Goal: Information Seeking & Learning: Learn about a topic

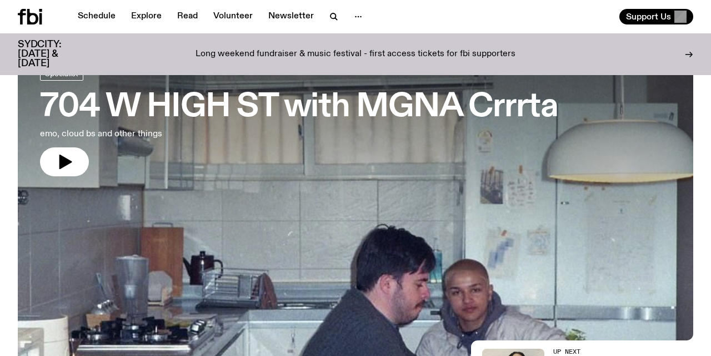
scroll to position [67, 0]
click at [99, 15] on link "Schedule" at bounding box center [96, 17] width 51 height 16
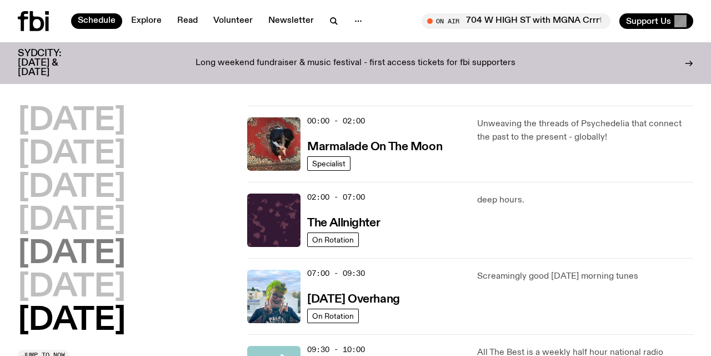
click at [93, 254] on h2 "[DATE]" at bounding box center [72, 253] width 108 height 31
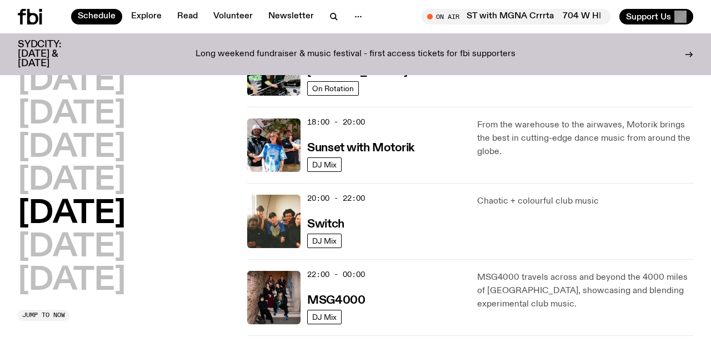
scroll to position [437, 0]
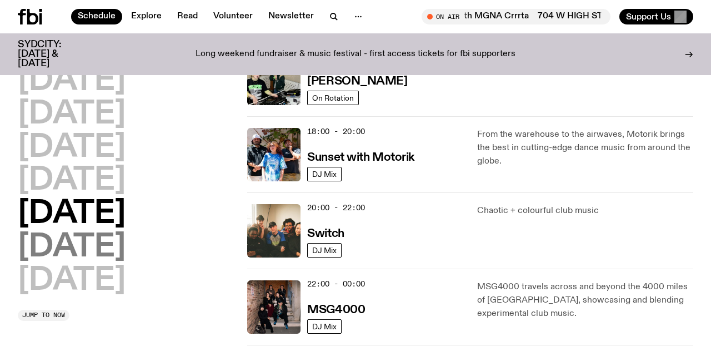
click at [116, 246] on h2 "[DATE]" at bounding box center [72, 247] width 108 height 31
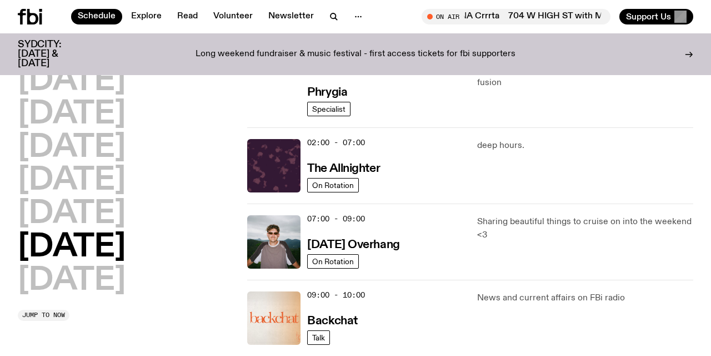
scroll to position [0, 0]
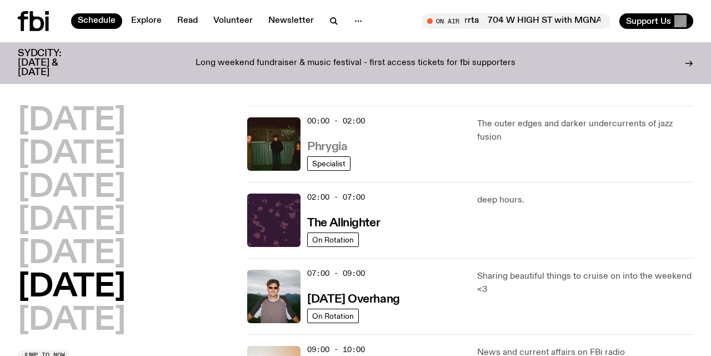
click at [331, 144] on h3 "Phrygia" at bounding box center [327, 147] width 40 height 12
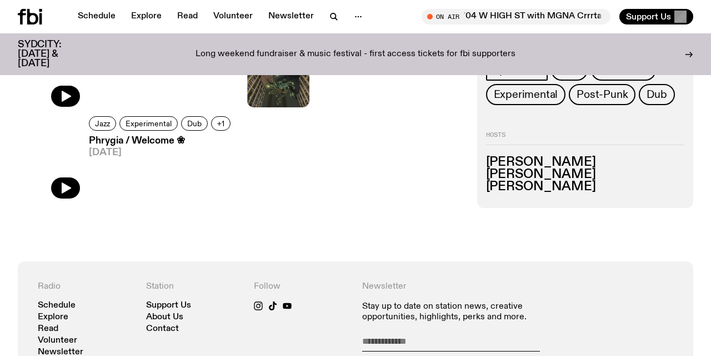
scroll to position [369, 0]
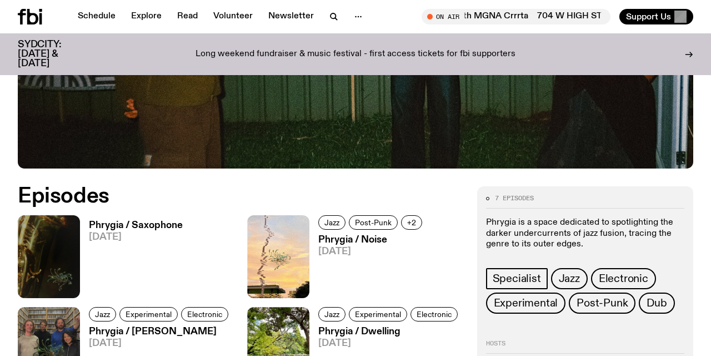
click at [121, 224] on h3 "Phrygia / Saxophone" at bounding box center [136, 225] width 94 height 9
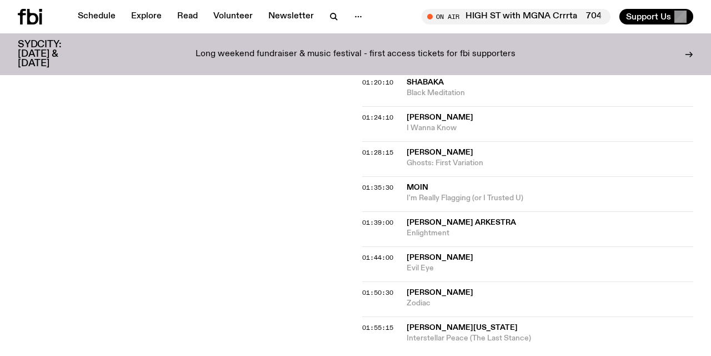
scroll to position [744, 0]
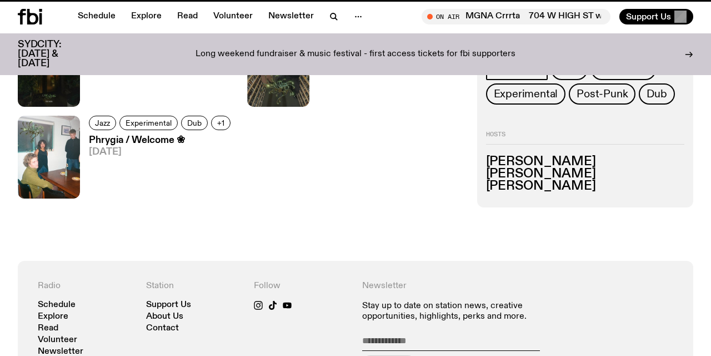
scroll to position [369, 0]
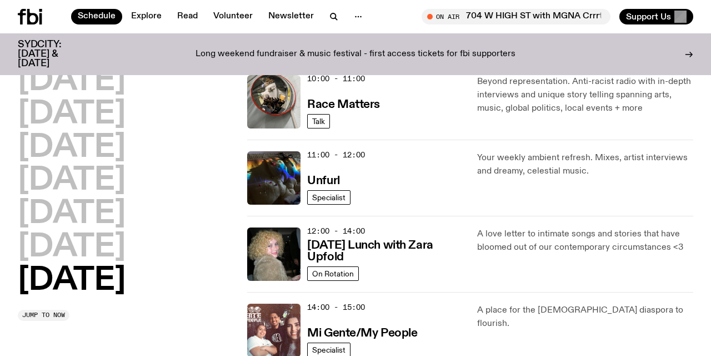
scroll to position [342, 0]
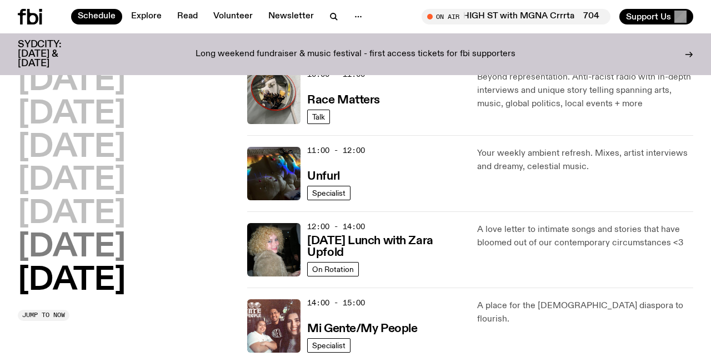
click at [113, 243] on h2 "[DATE]" at bounding box center [72, 247] width 108 height 31
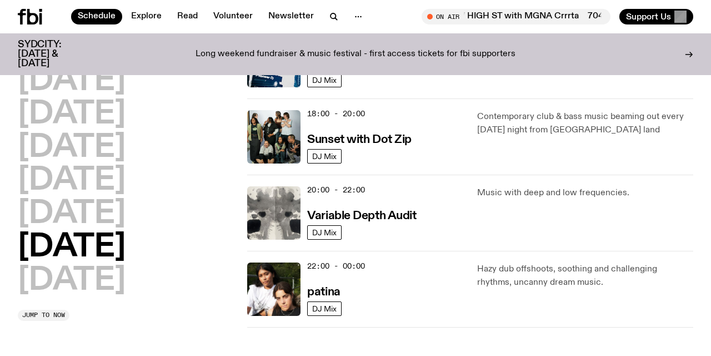
scroll to position [686, 0]
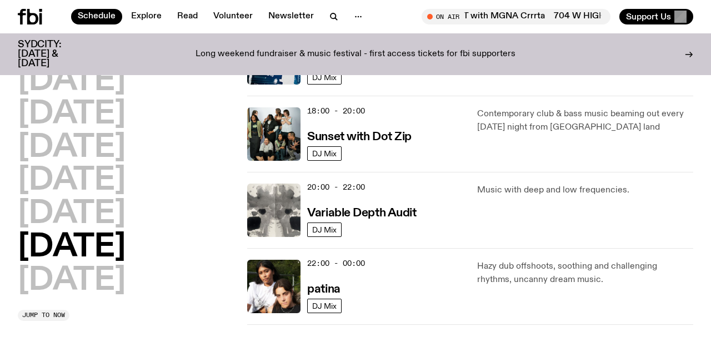
click at [413, 272] on div "22:00 - 00:00 patina" at bounding box center [385, 285] width 156 height 53
click at [327, 286] on h3 "patina" at bounding box center [323, 289] width 33 height 12
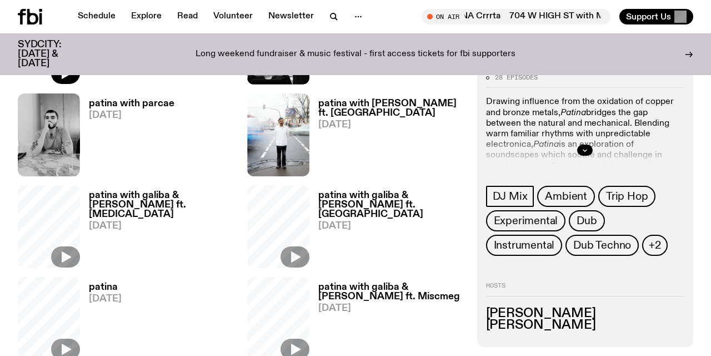
scroll to position [578, 0]
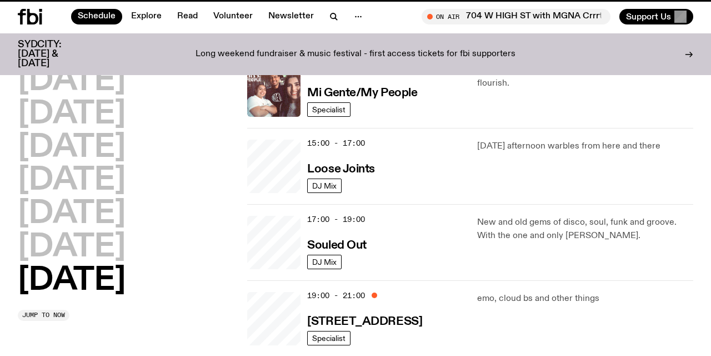
scroll to position [686, 0]
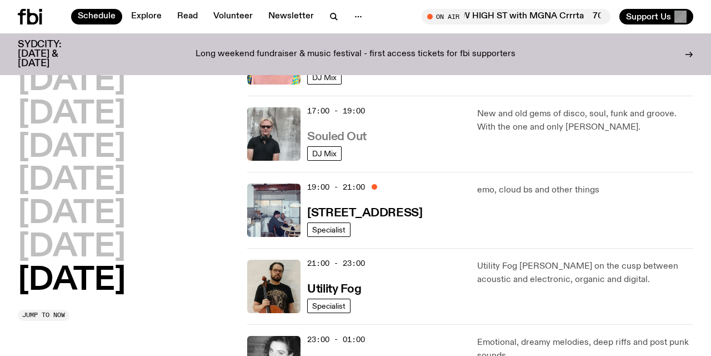
click at [344, 134] on h3 "Souled Out" at bounding box center [336, 137] width 59 height 12
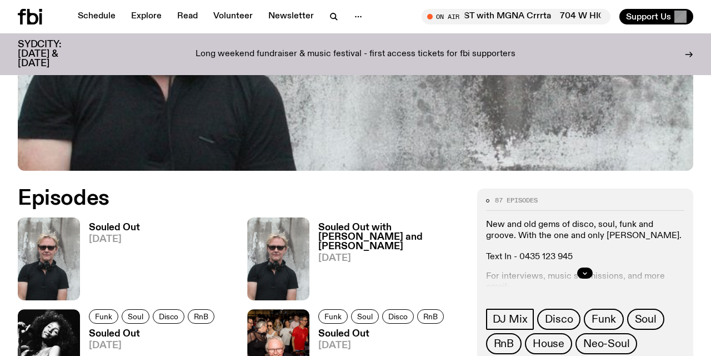
scroll to position [379, 0]
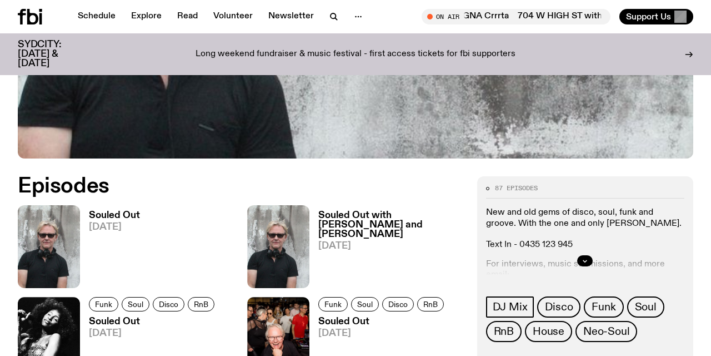
click at [114, 216] on h3 "Souled Out" at bounding box center [114, 215] width 51 height 9
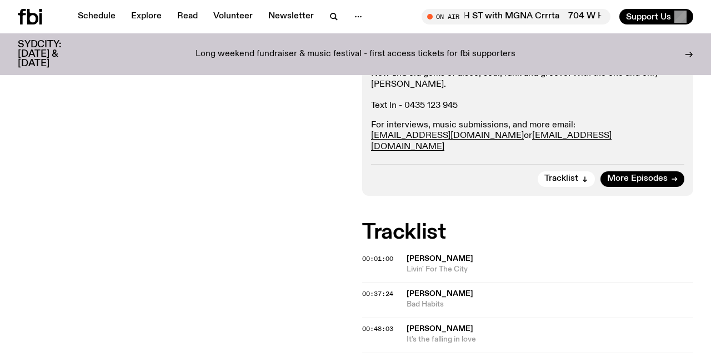
scroll to position [216, 0]
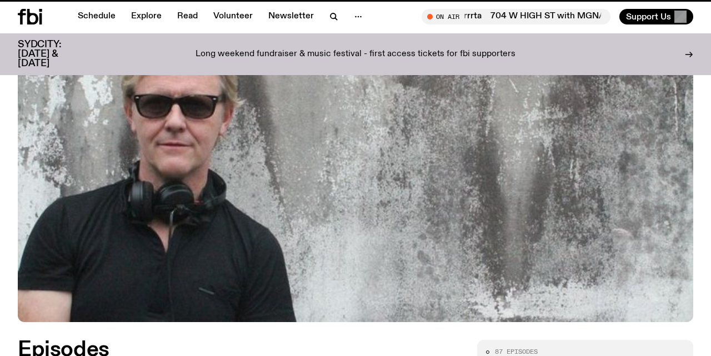
scroll to position [379, 0]
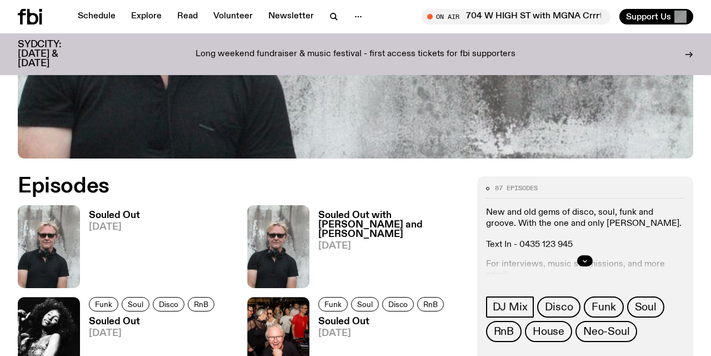
click at [354, 221] on h3 "Souled Out with [PERSON_NAME] and [PERSON_NAME]" at bounding box center [390, 225] width 145 height 28
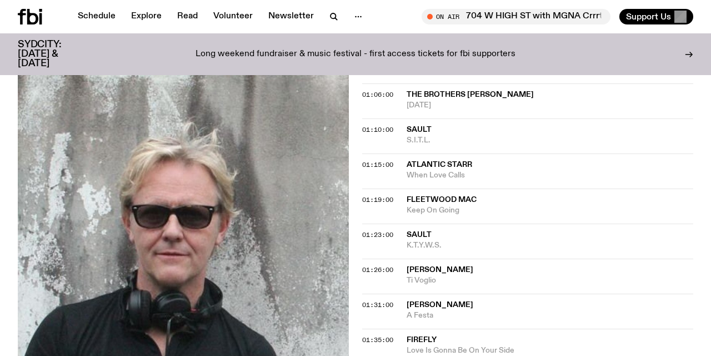
scroll to position [814, 0]
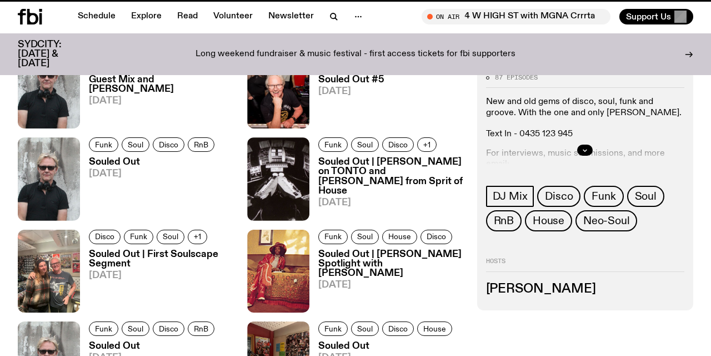
scroll to position [379, 0]
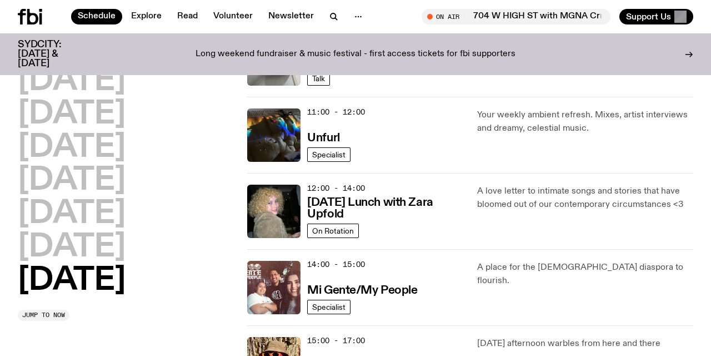
scroll to position [361, 0]
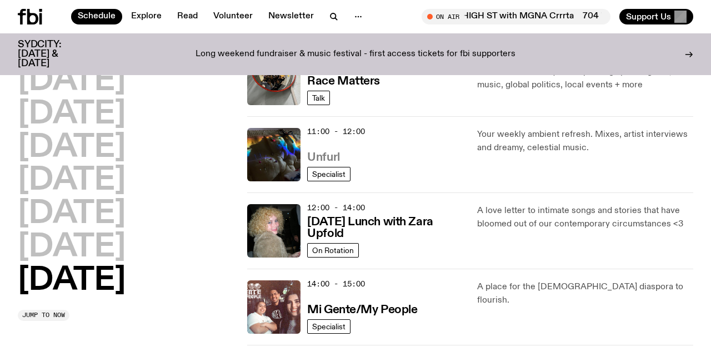
click at [329, 152] on h3 "Unfurl" at bounding box center [323, 158] width 32 height 12
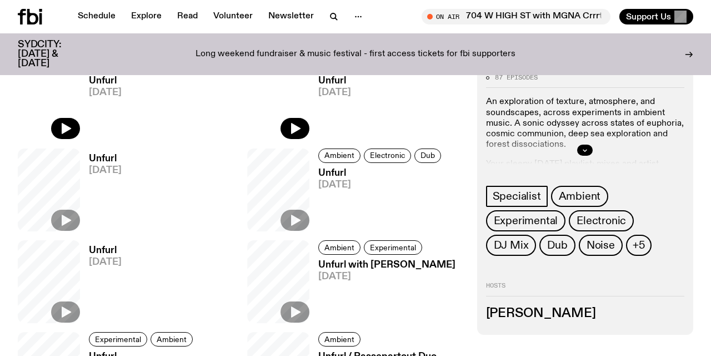
scroll to position [794, 0]
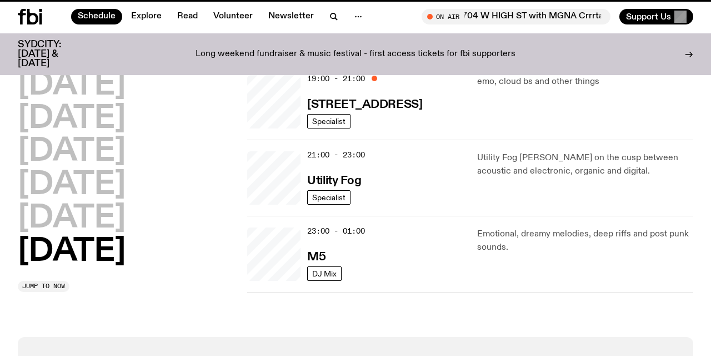
scroll to position [361, 0]
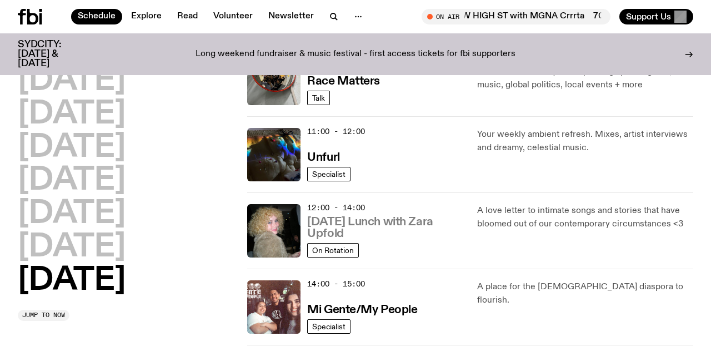
click at [366, 223] on h3 "[DATE] Lunch with Zara Upfold" at bounding box center [385, 227] width 156 height 23
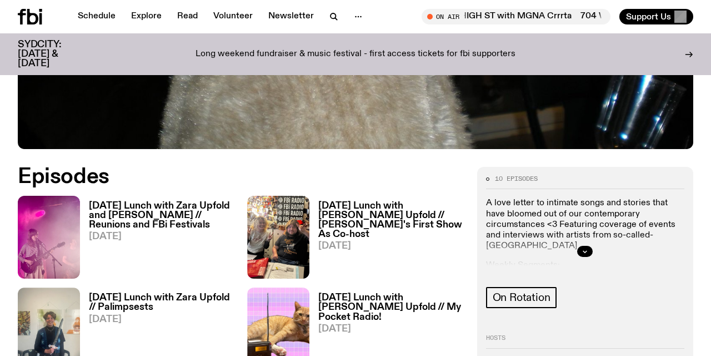
scroll to position [486, 0]
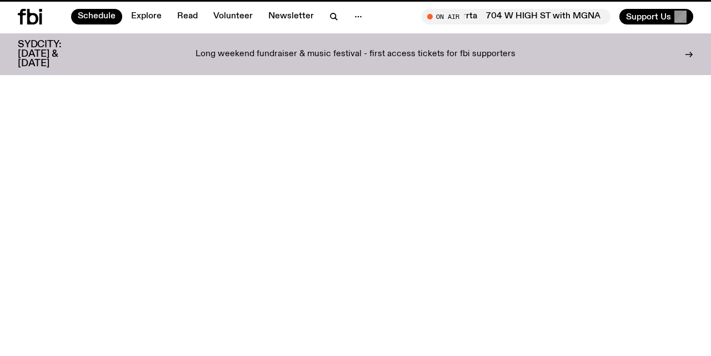
scroll to position [361, 0]
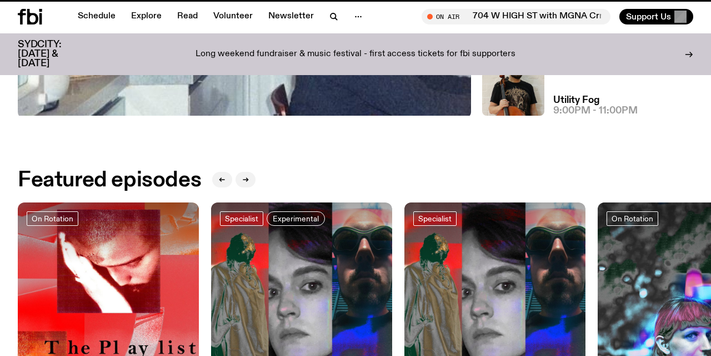
scroll to position [67, 0]
